Goal: Task Accomplishment & Management: Use online tool/utility

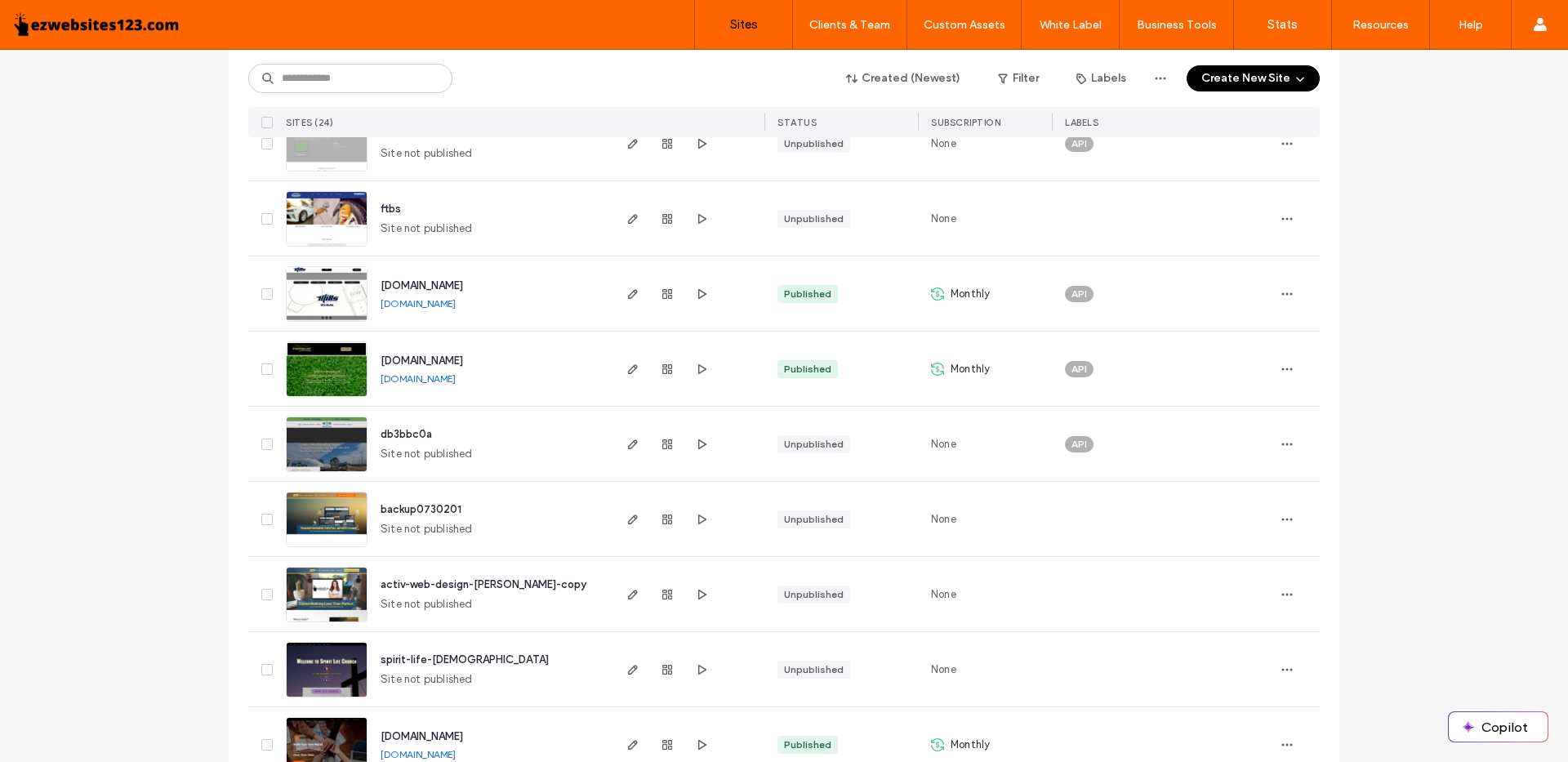
scroll to position [735, 0]
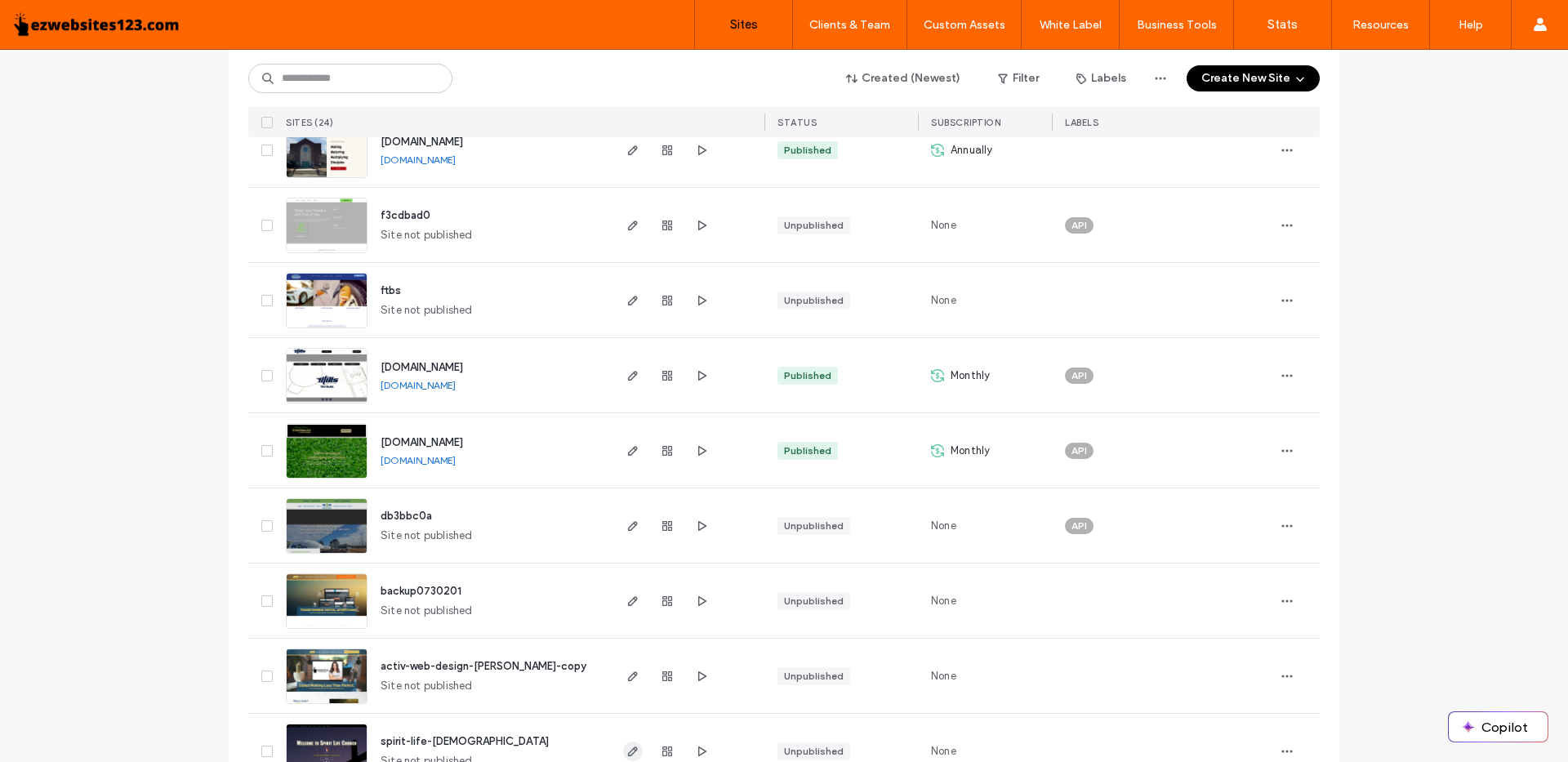
click at [626, 745] on icon "button" at bounding box center [633, 751] width 14 height 14
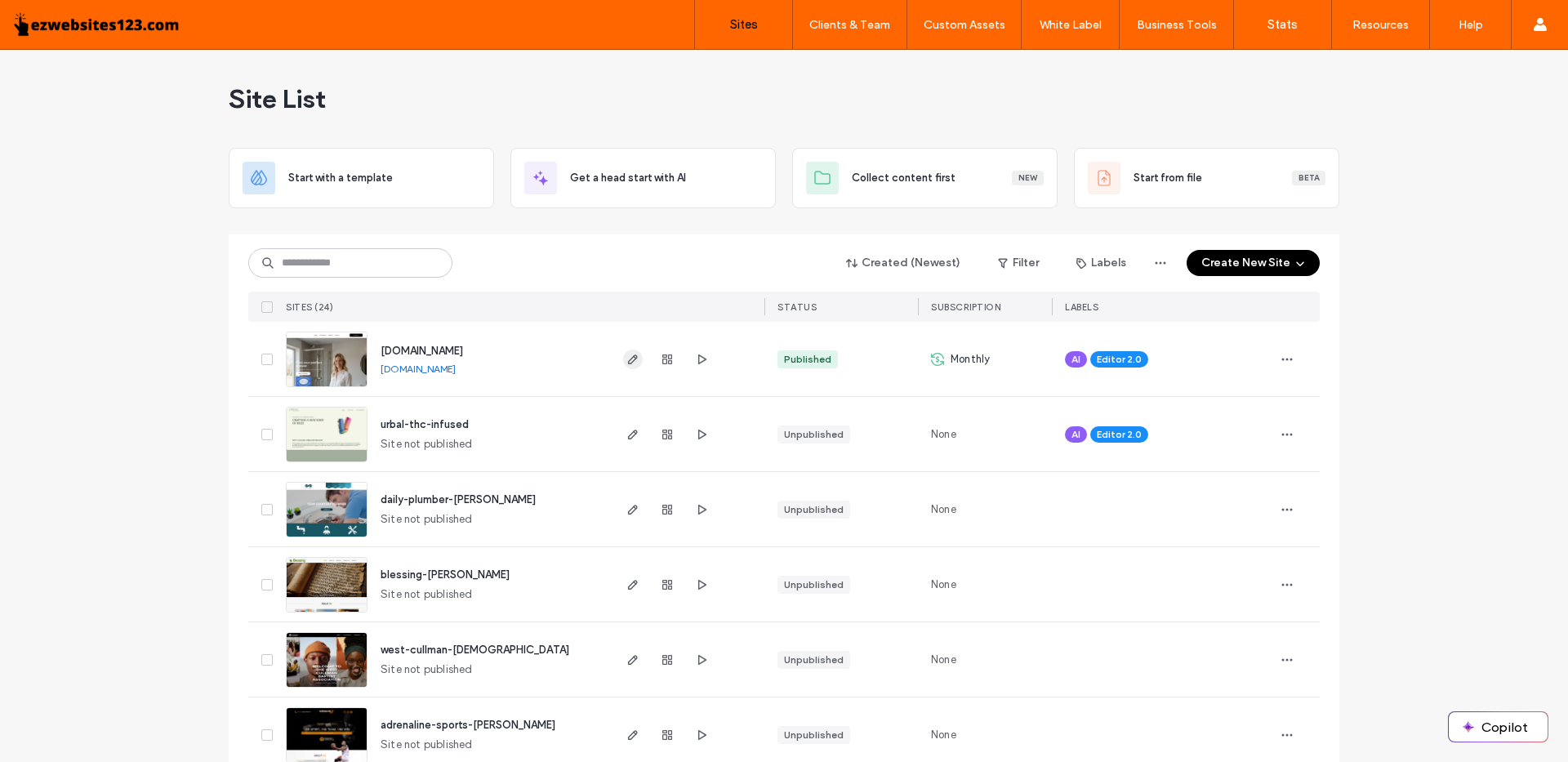
click at [626, 360] on icon "button" at bounding box center [633, 360] width 14 height 14
